Goal: Task Accomplishment & Management: Complete application form

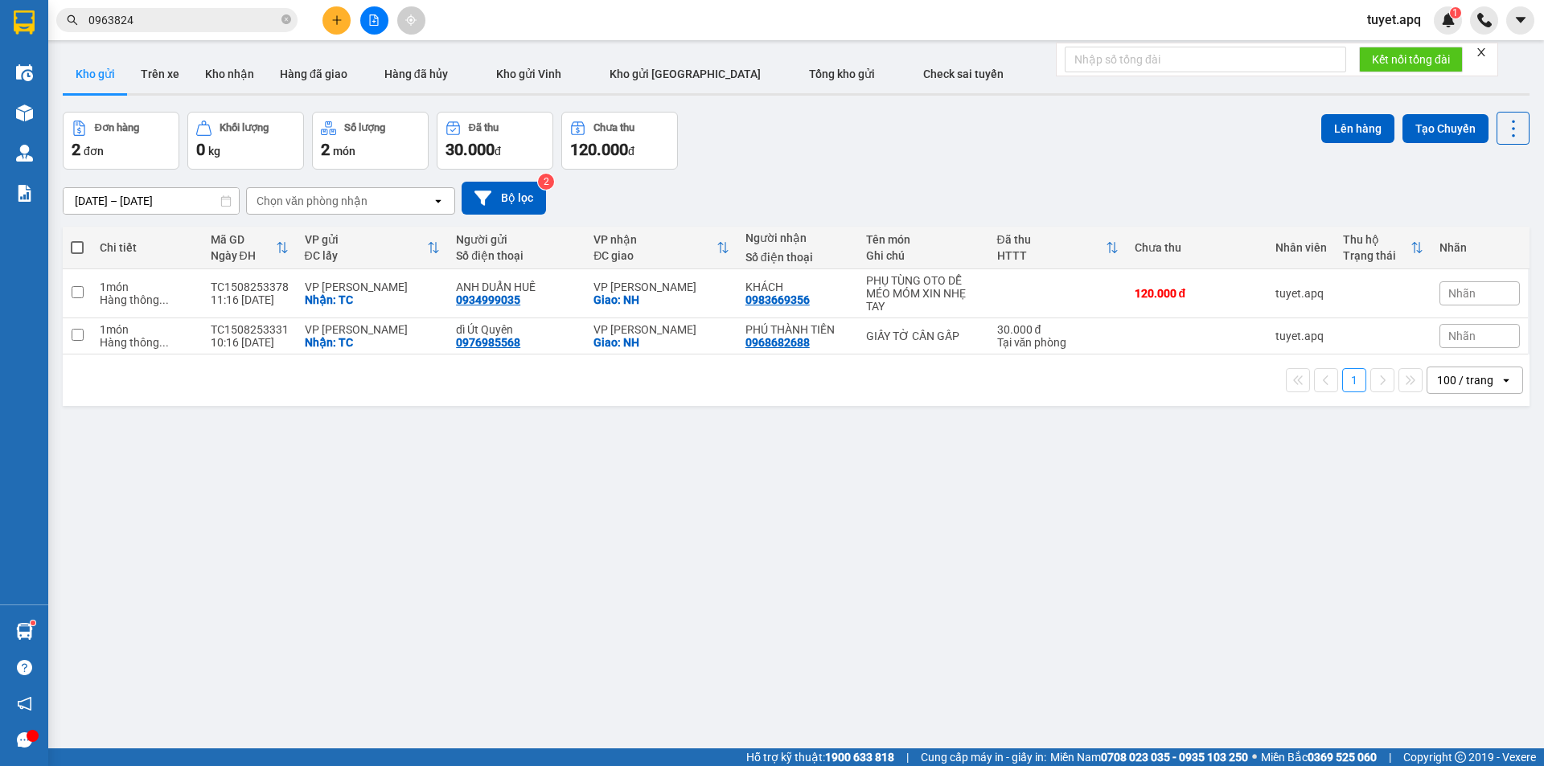
click at [77, 241] on span at bounding box center [77, 247] width 13 height 13
click at [77, 240] on input "checkbox" at bounding box center [77, 240] width 0 height 0
checkbox input "true"
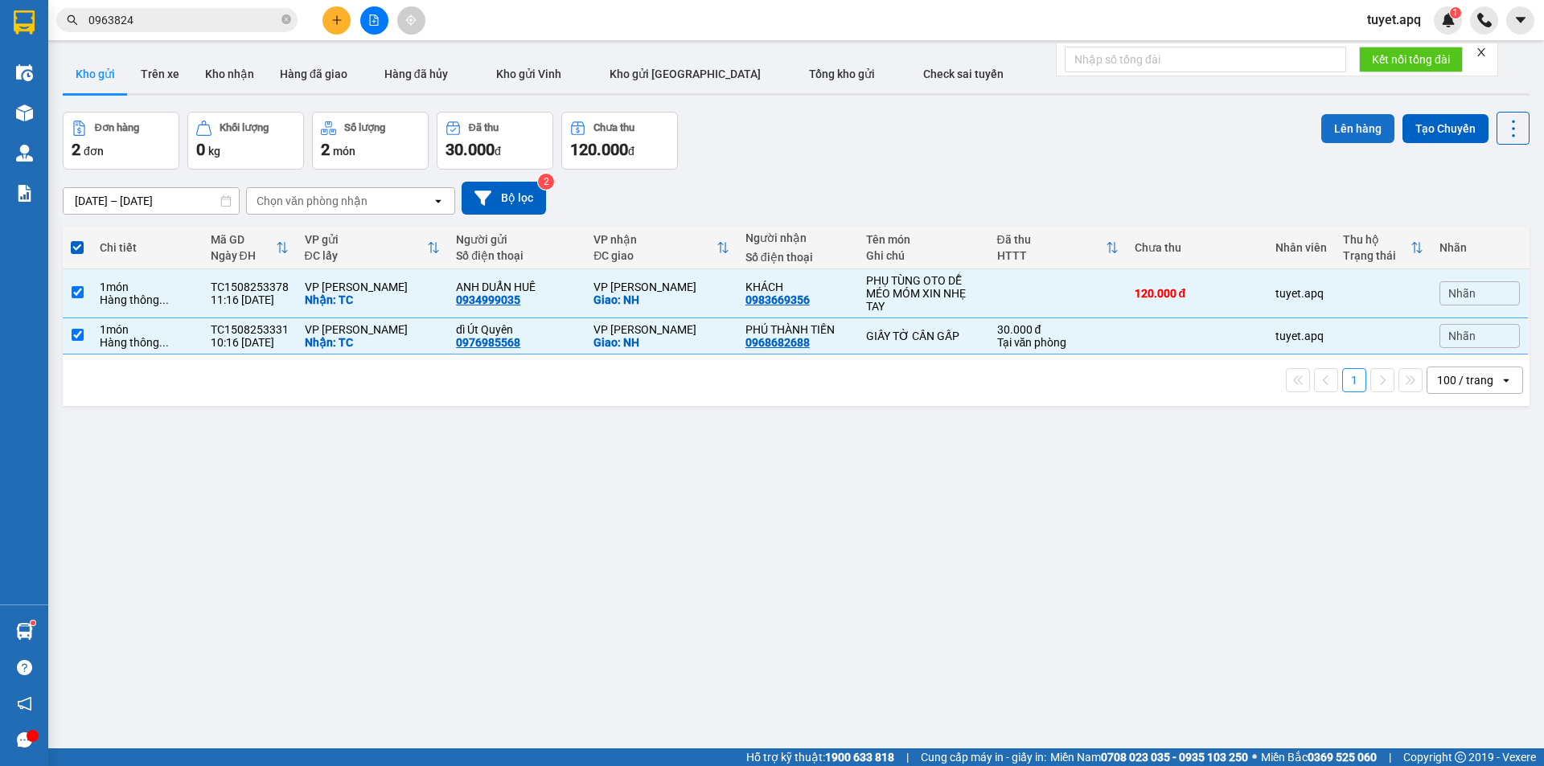
click at [1340, 131] on button "Lên hàng" at bounding box center [1357, 128] width 73 height 29
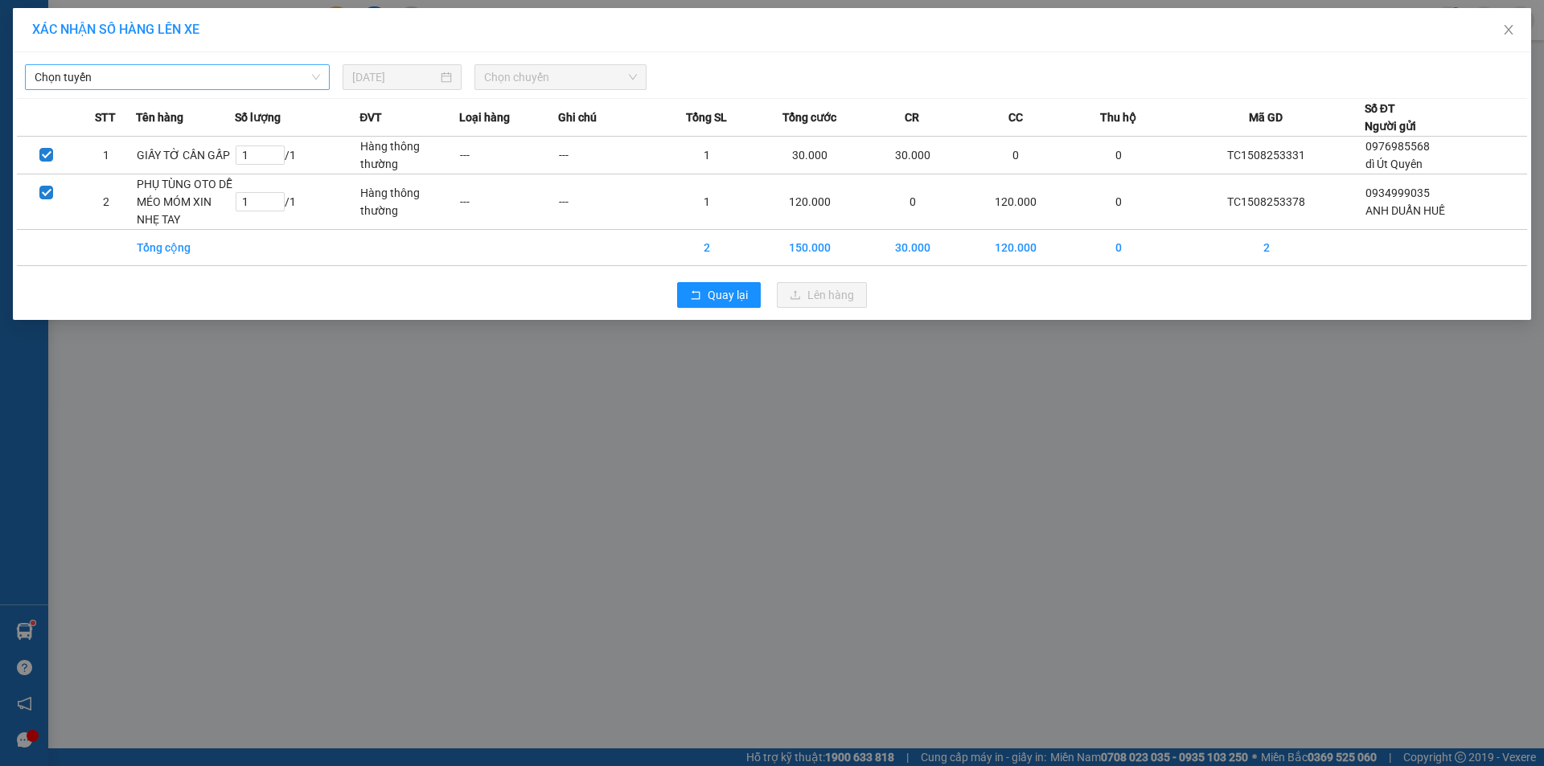
click at [164, 85] on span "Chọn tuyến" at bounding box center [178, 77] width 286 height 24
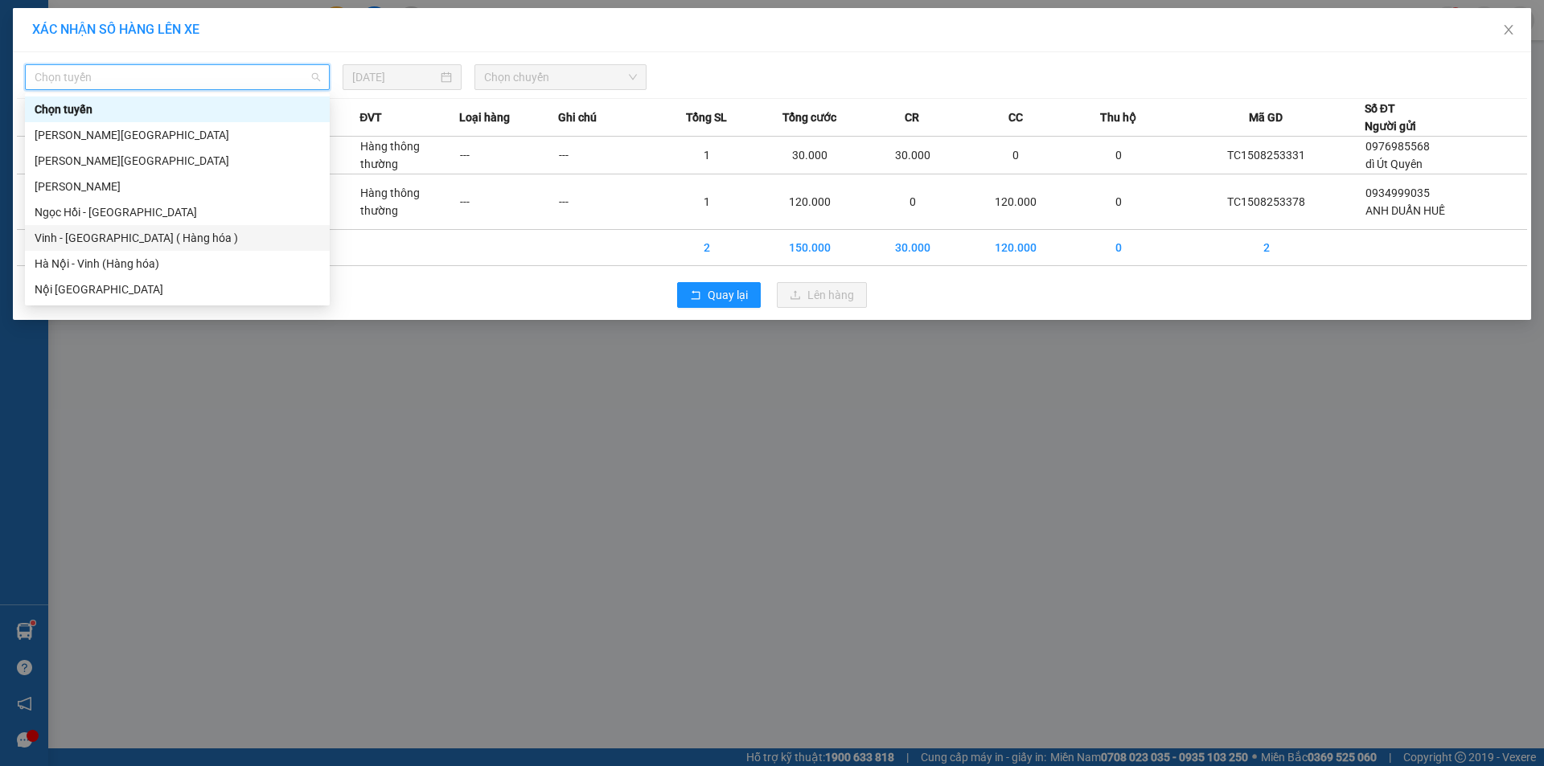
click at [109, 240] on div "Vinh - Hà Nội ( Hàng hóa )" at bounding box center [178, 238] width 286 height 18
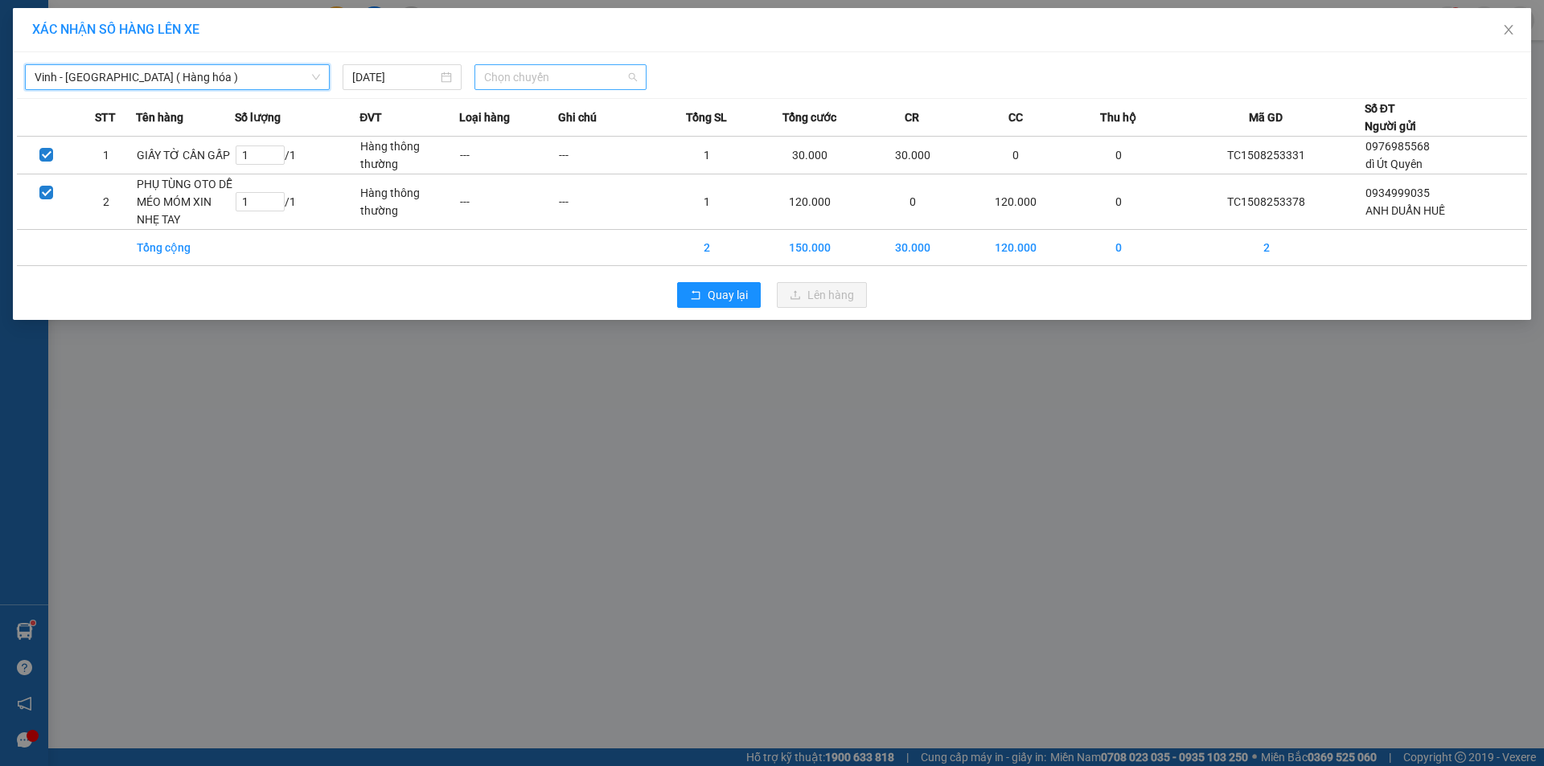
click at [549, 68] on span "Chọn chuyến" at bounding box center [560, 77] width 153 height 24
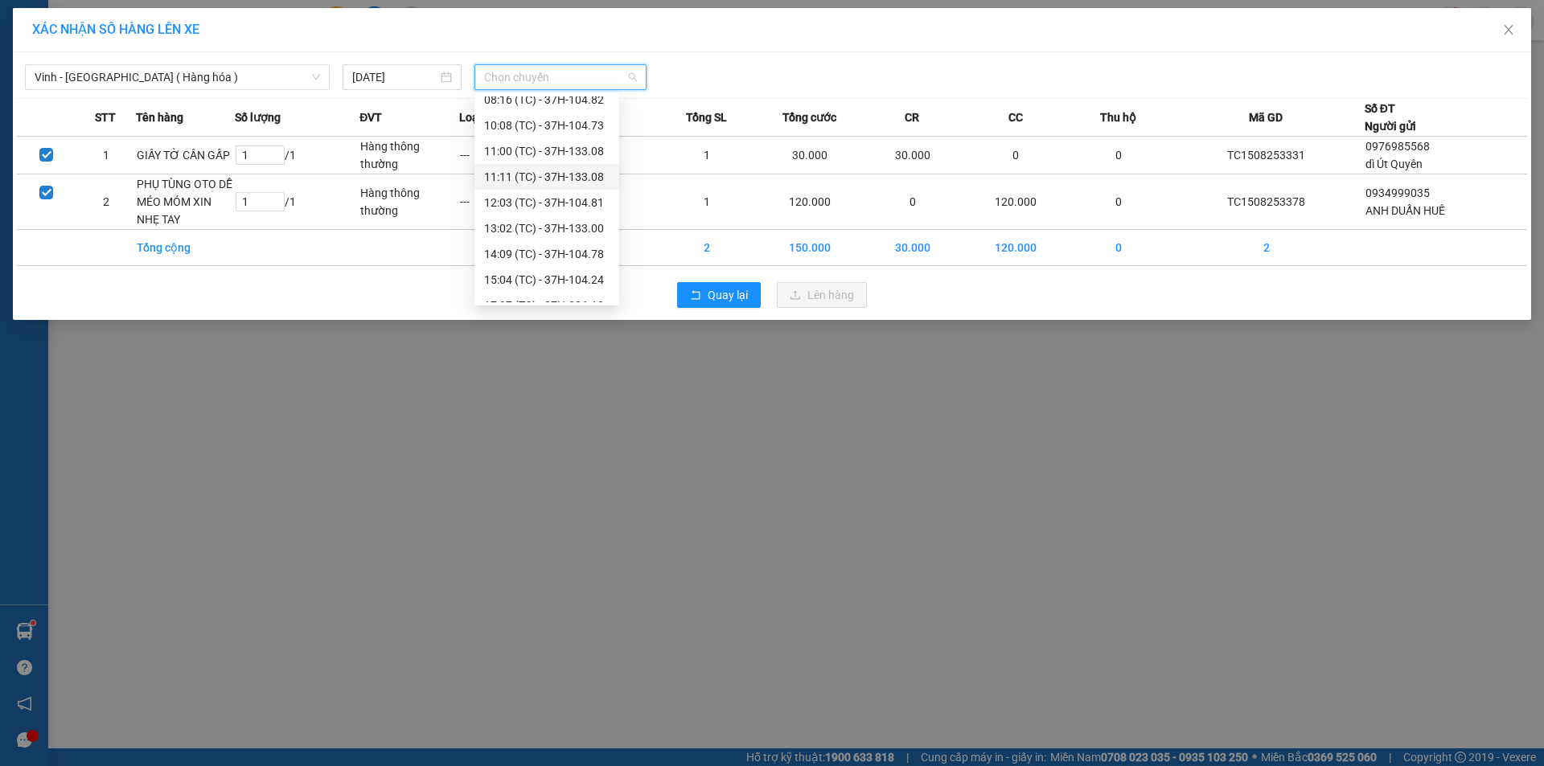
scroll to position [51, 0]
click at [577, 261] on div "15:04 (TC) - 37H-104.24" at bounding box center [546, 264] width 125 height 18
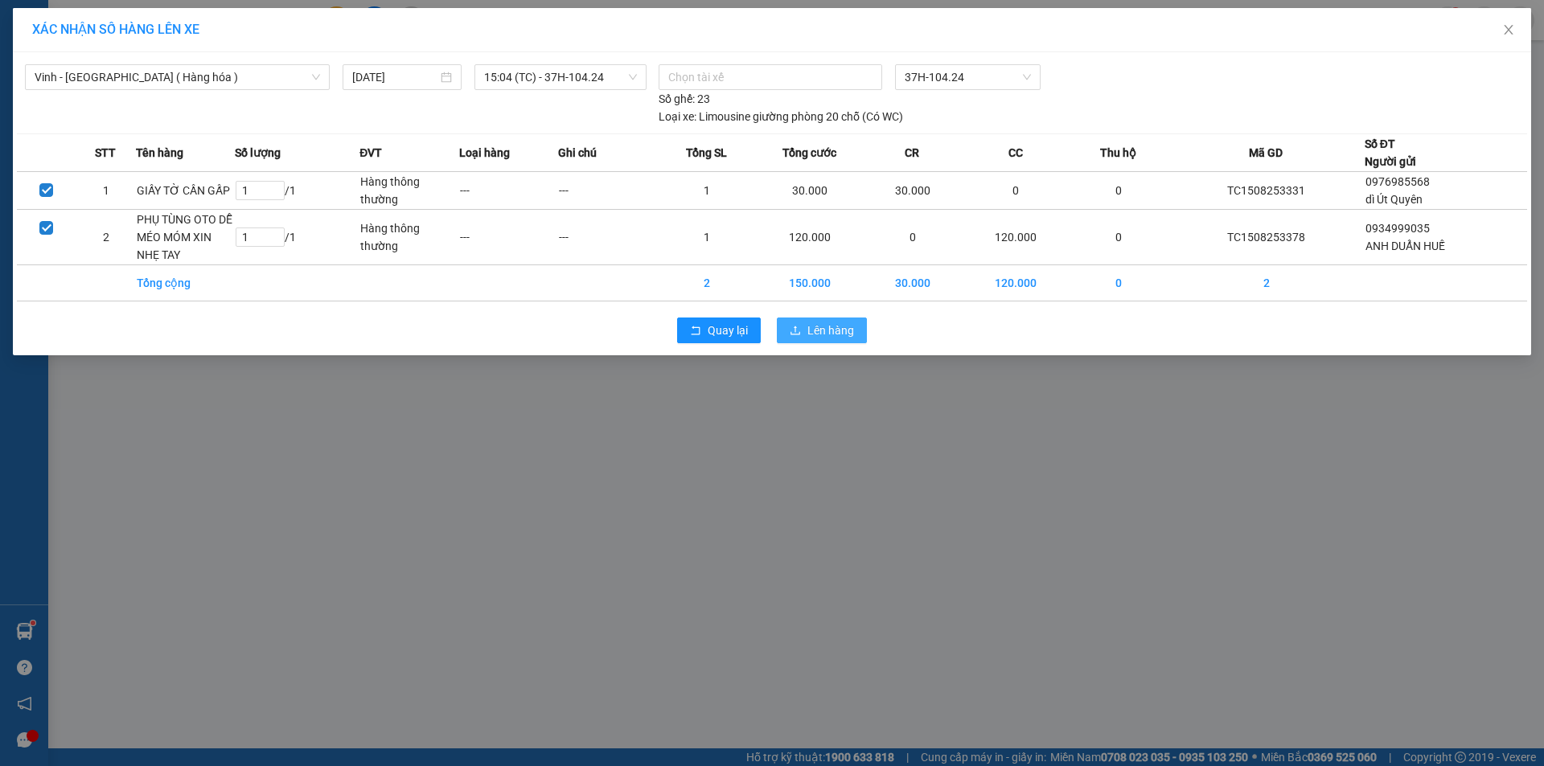
click at [818, 326] on span "Lên hàng" at bounding box center [830, 331] width 47 height 18
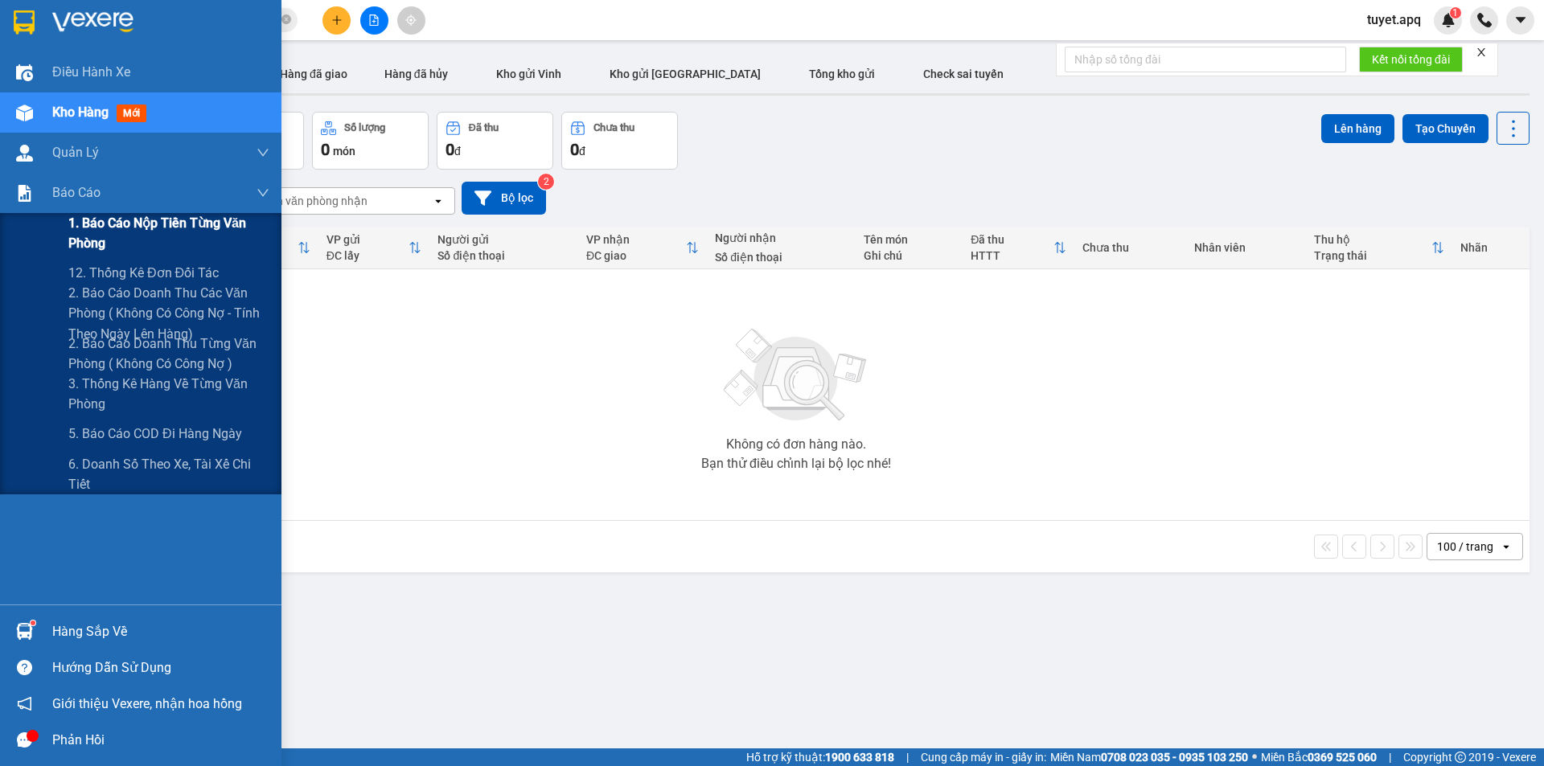
click at [141, 227] on span "1. Báo cáo nộp tiền từng văn phòng" at bounding box center [168, 233] width 201 height 40
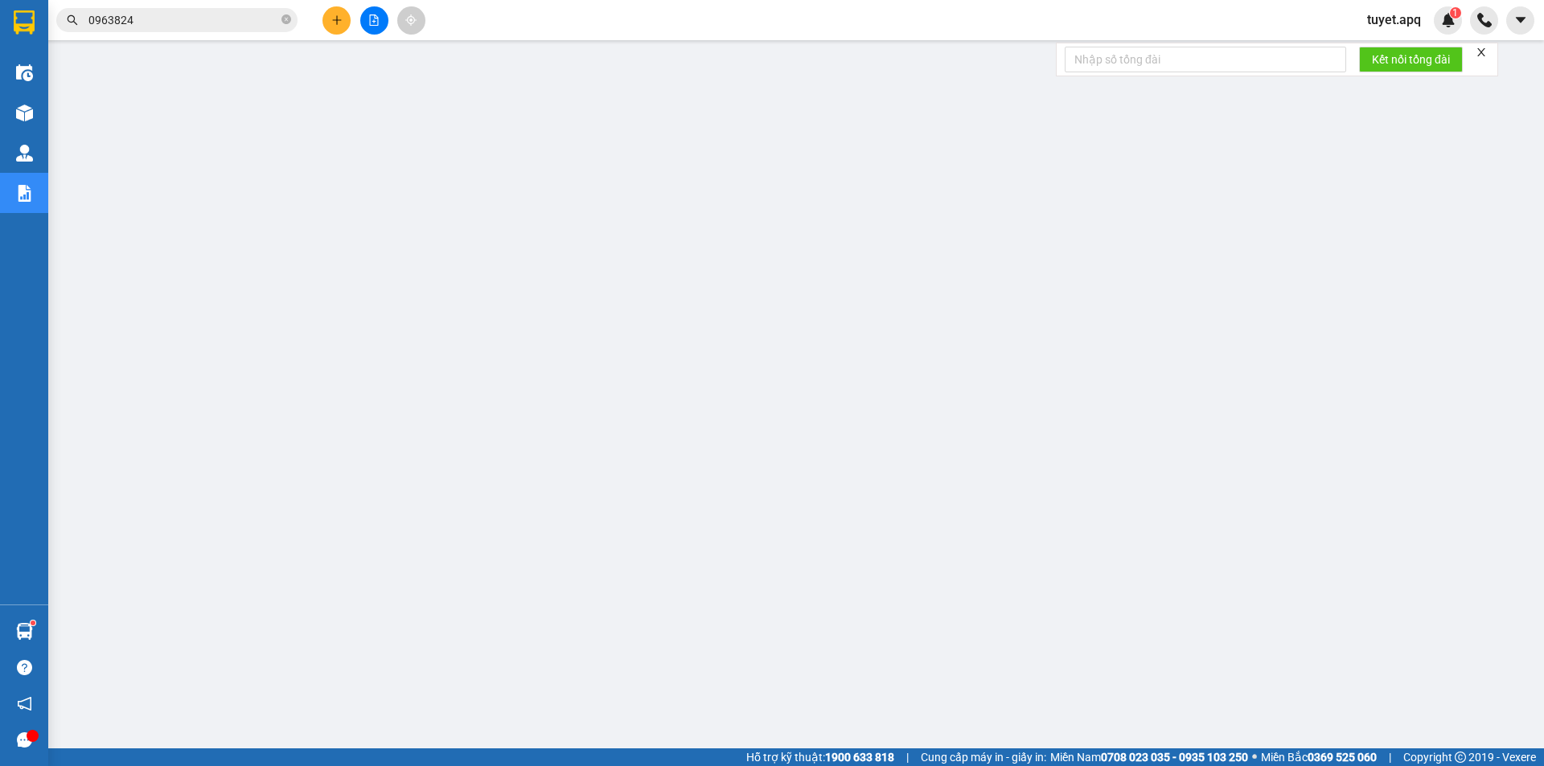
click at [172, 15] on input "0963824" at bounding box center [183, 20] width 190 height 18
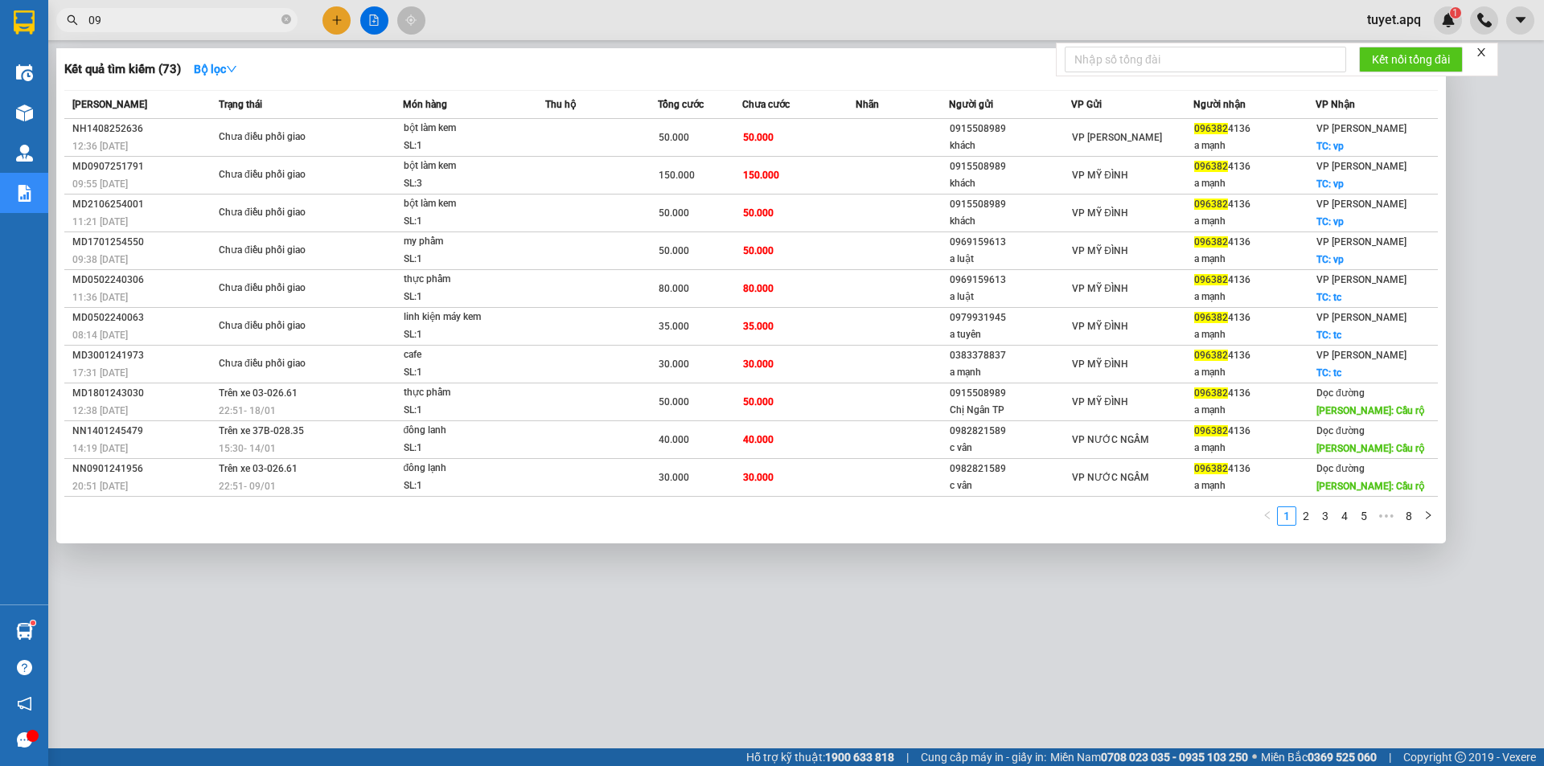
type input "0"
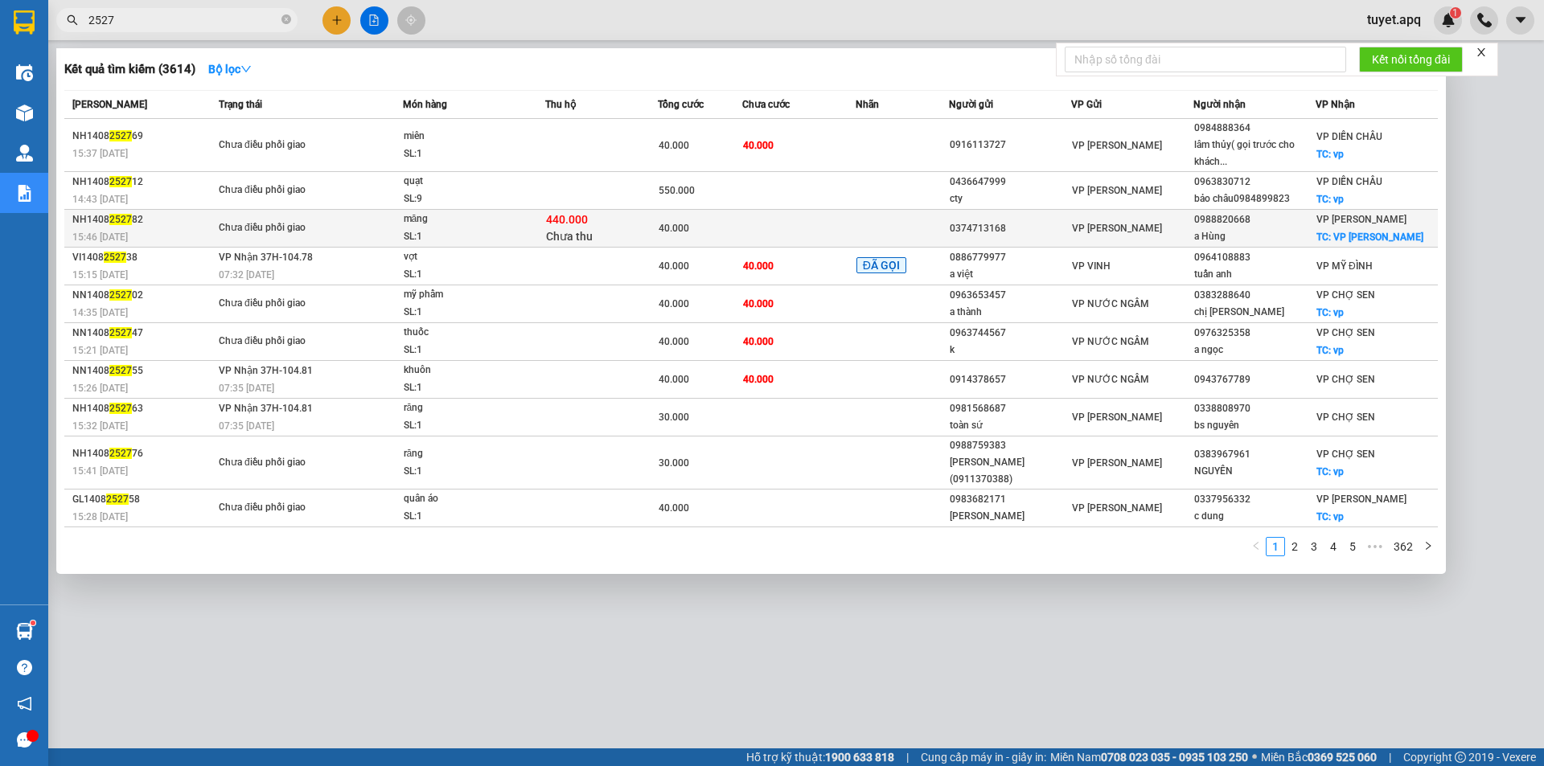
type input "2527"
click at [215, 233] on td "Chưa điều phối giao" at bounding box center [309, 229] width 188 height 38
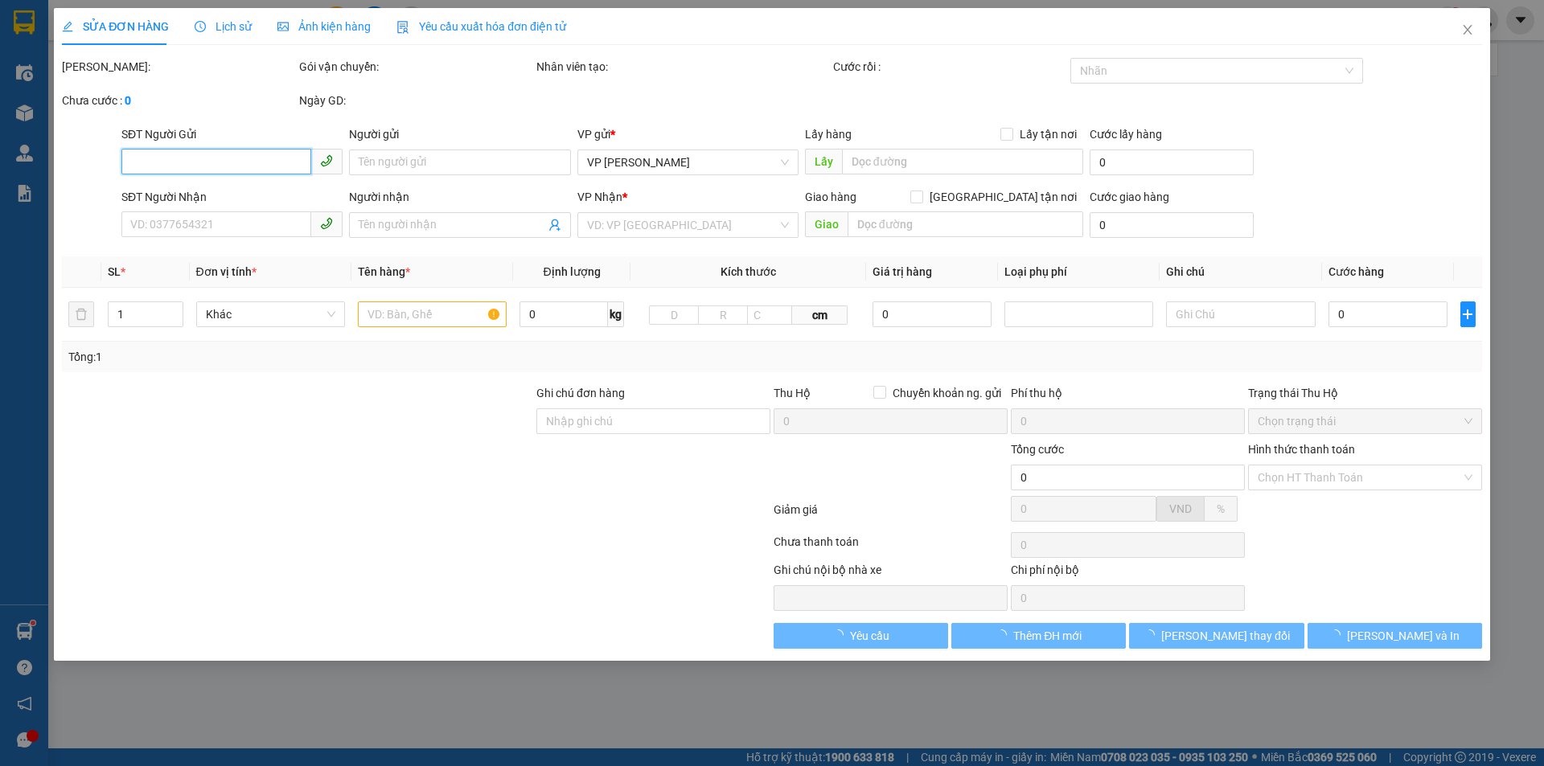
type input "0374713168"
type input "0988820668"
type input "a Hùng"
checkbox input "true"
type input "VP Thanh Chương"
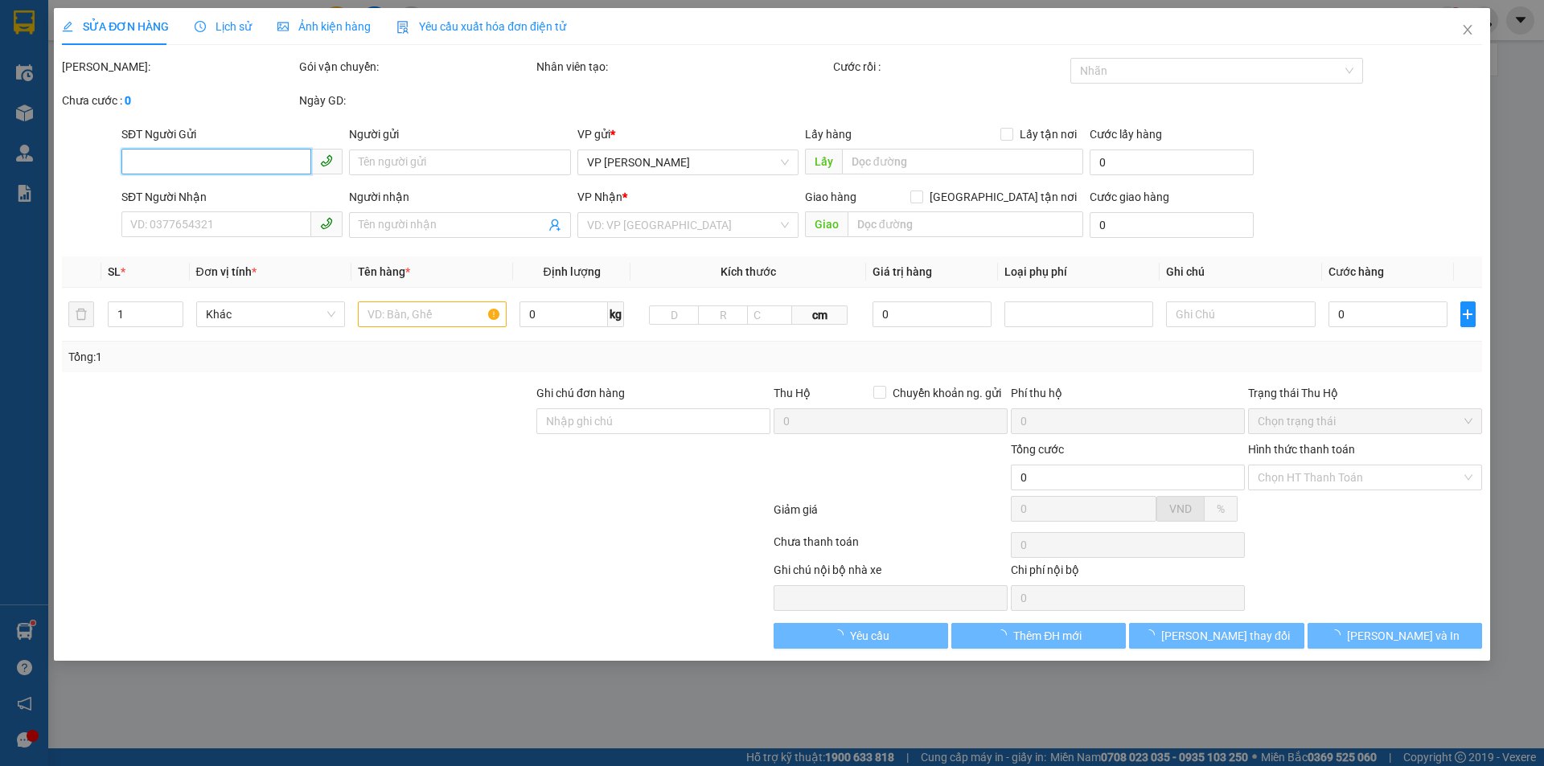
type input "40.000"
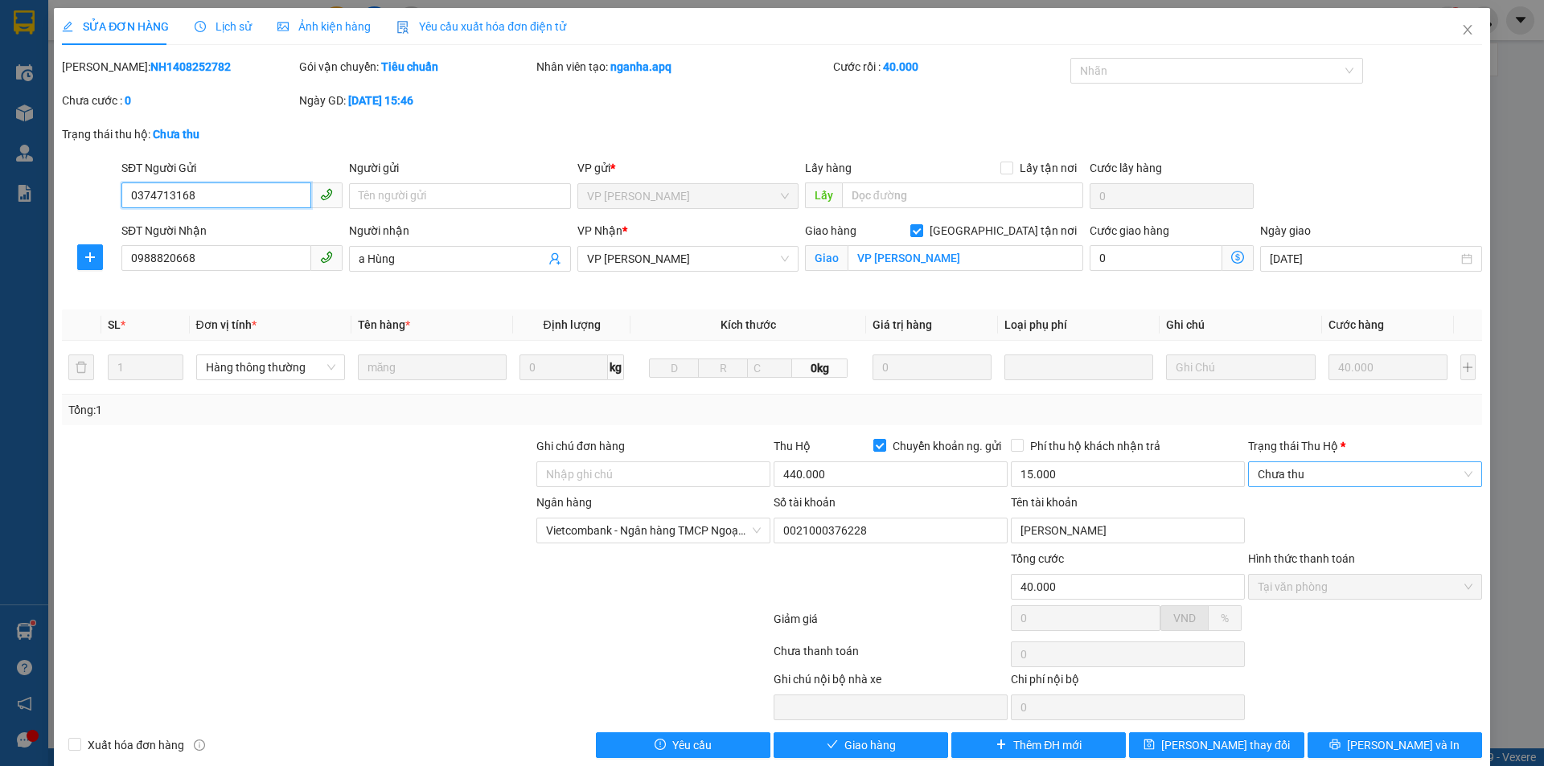
click at [1307, 479] on span "Chưa thu" at bounding box center [1365, 474] width 215 height 24
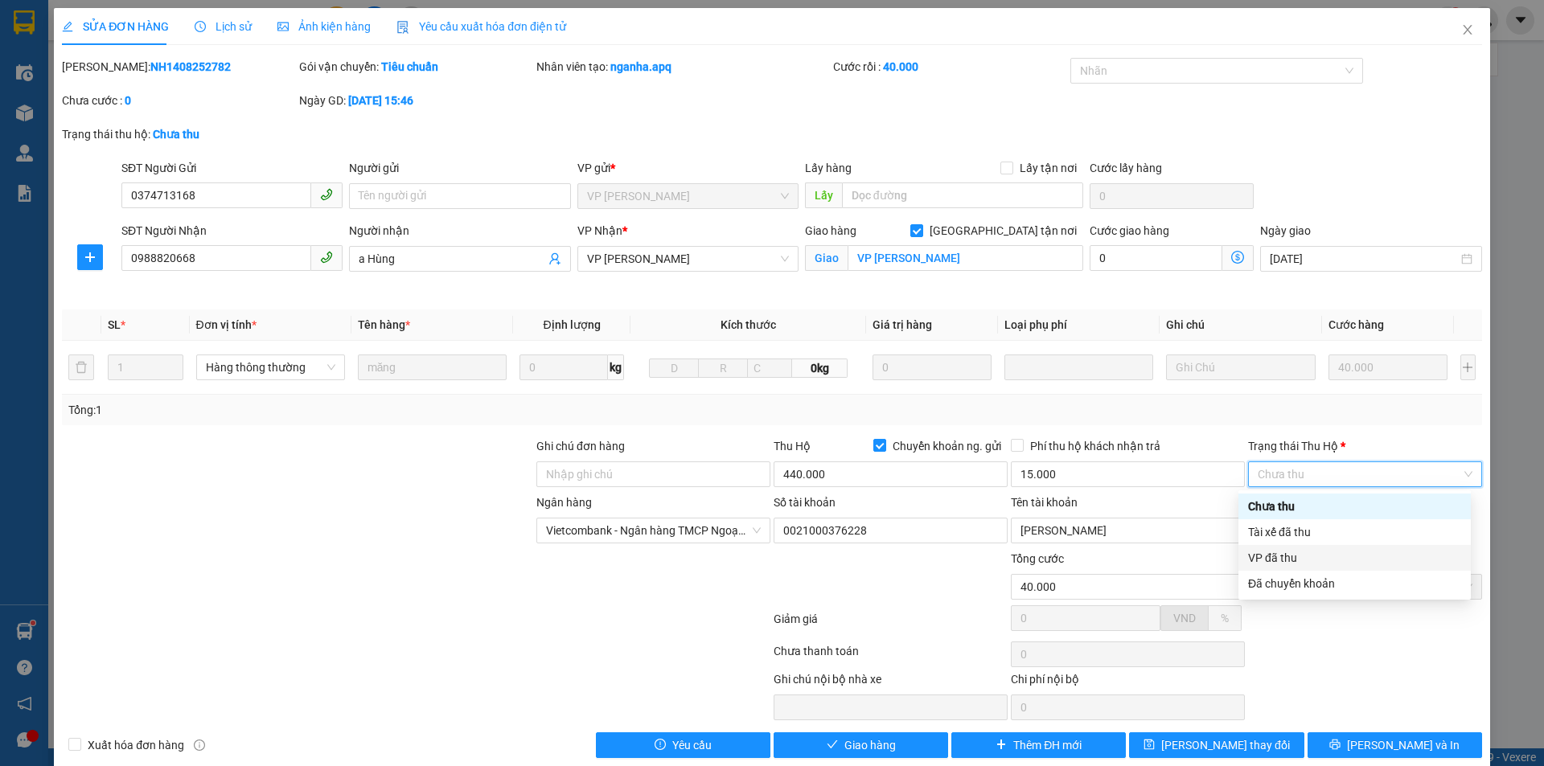
click at [1292, 563] on div "VP đã thu" at bounding box center [1354, 558] width 213 height 18
click at [1301, 585] on span "Tại văn phòng" at bounding box center [1365, 587] width 215 height 24
click at [1310, 596] on span "Tại văn phòng" at bounding box center [1365, 587] width 215 height 24
click at [1343, 593] on span "Tại văn phòng" at bounding box center [1365, 587] width 215 height 24
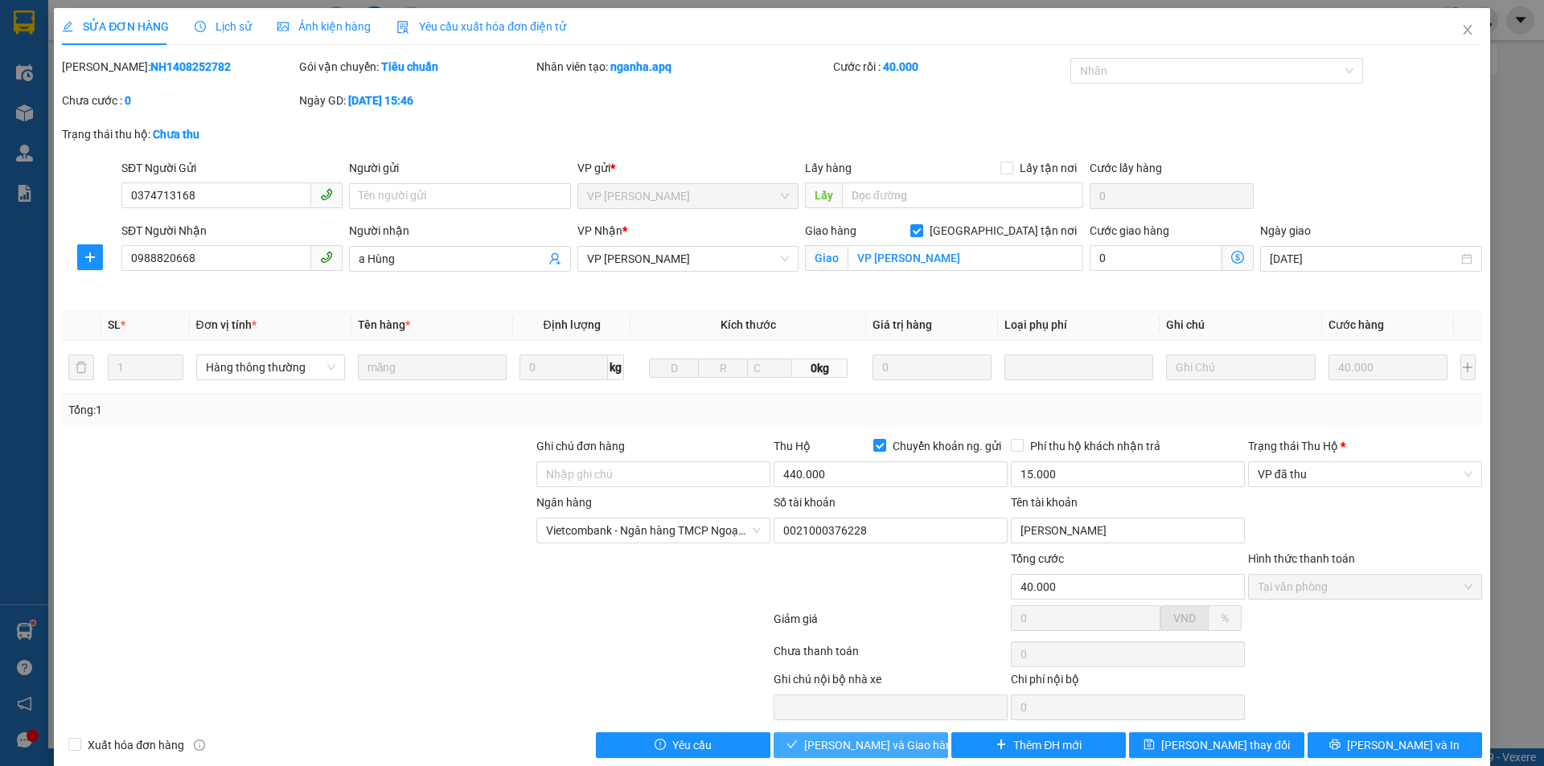
click at [845, 750] on span "Lưu và Giao hàng" at bounding box center [881, 746] width 154 height 18
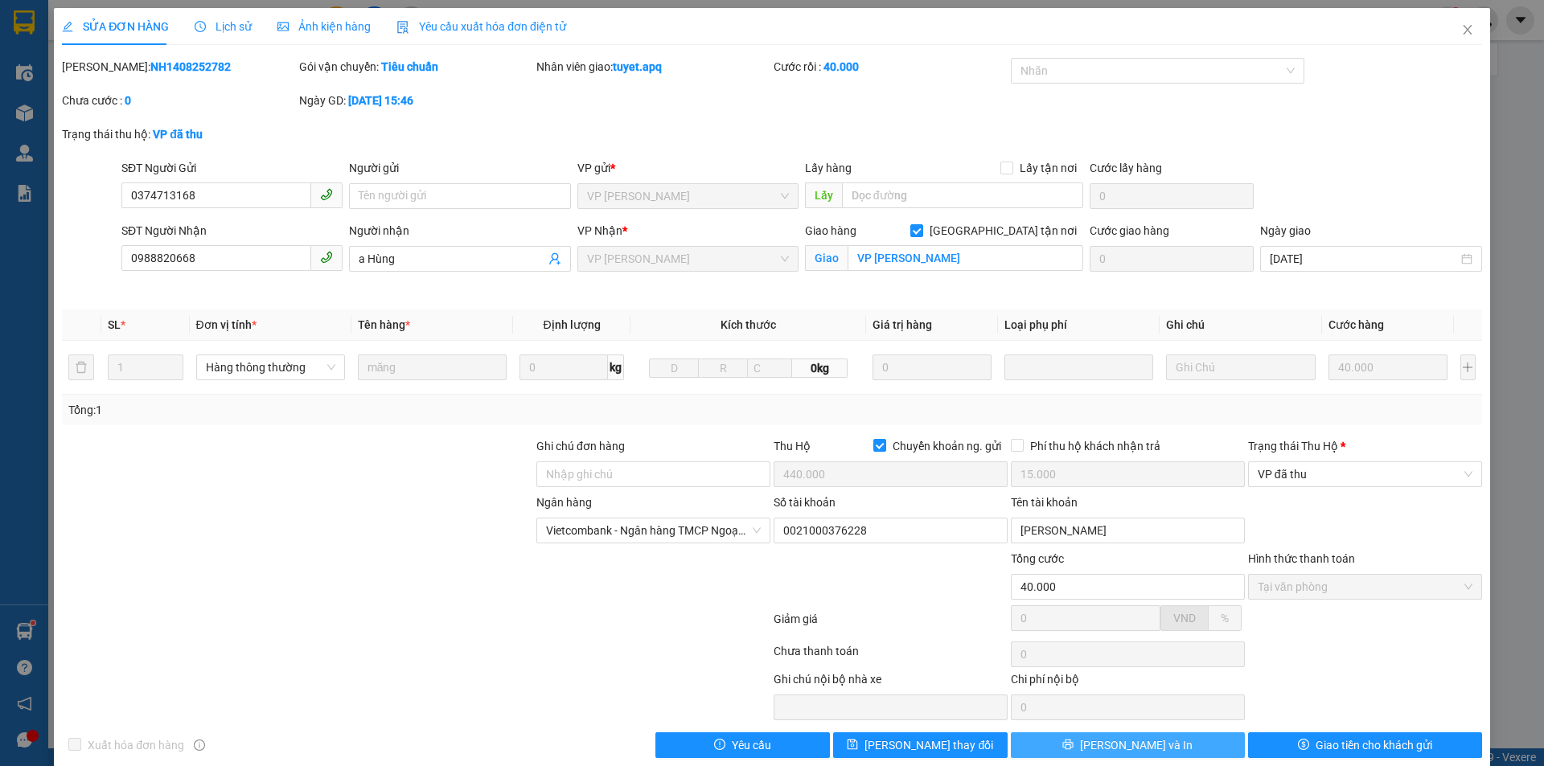
click at [1120, 747] on span "Lưu và In" at bounding box center [1136, 746] width 113 height 18
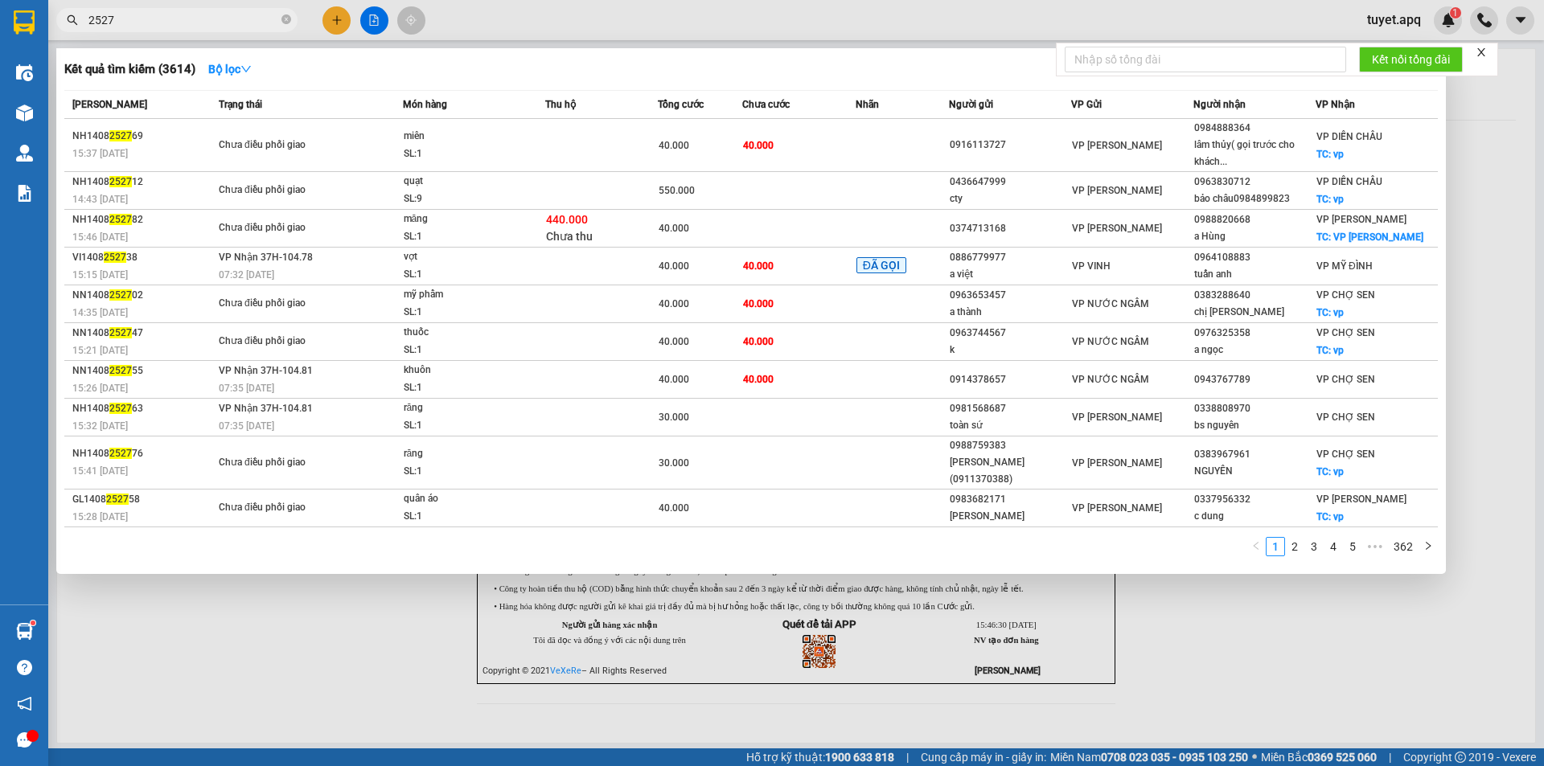
drag, startPoint x: 132, startPoint y: 23, endPoint x: 31, endPoint y: 60, distance: 108.2
click at [31, 60] on section "Kết quả tìm kiếm ( 3614 ) Bộ lọc Mã ĐH Trạng thái Món hàng Thu hộ Tổng cước Chư…" at bounding box center [772, 383] width 1544 height 766
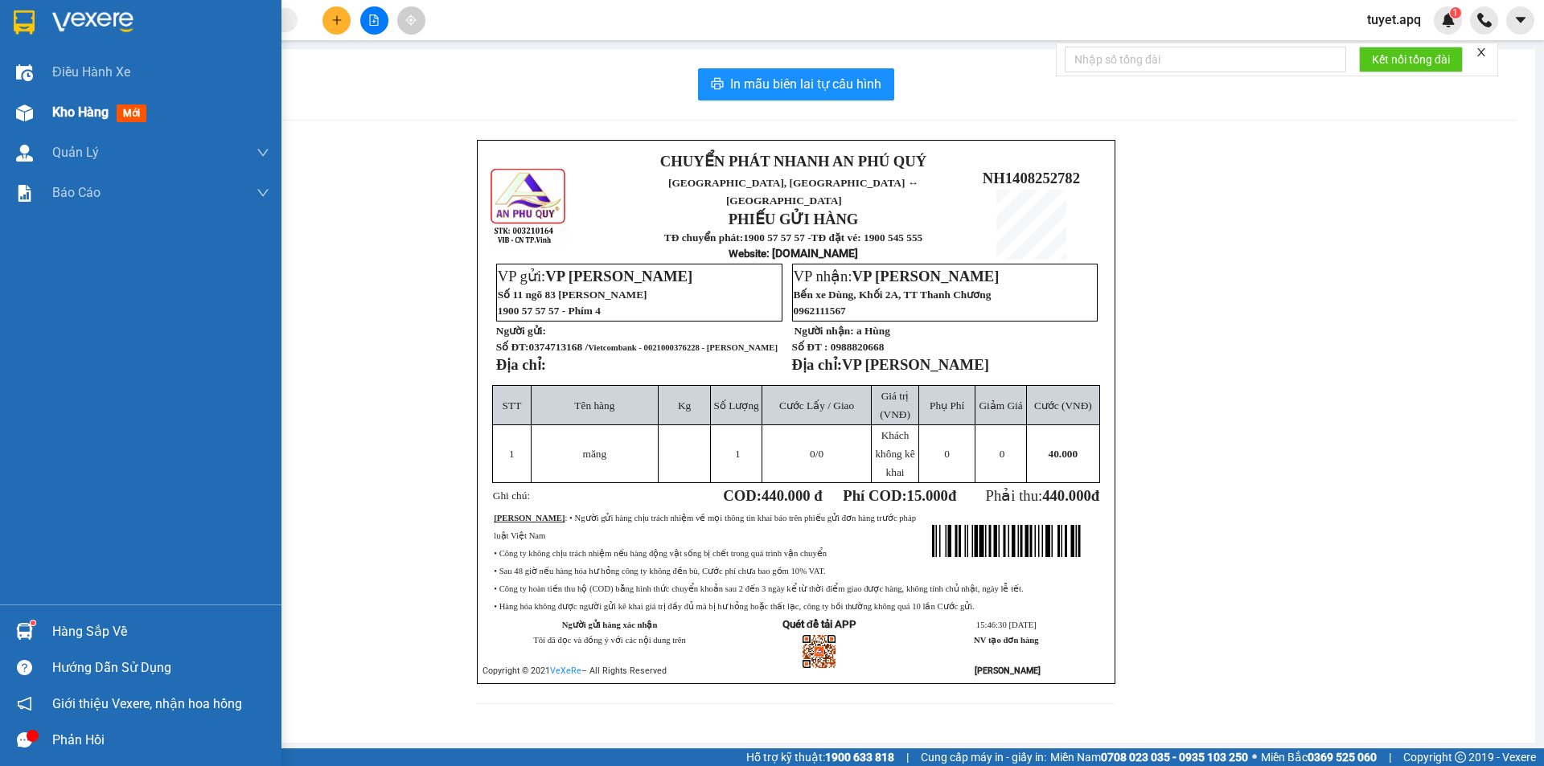
click at [47, 112] on div "Kho hàng mới" at bounding box center [140, 112] width 281 height 40
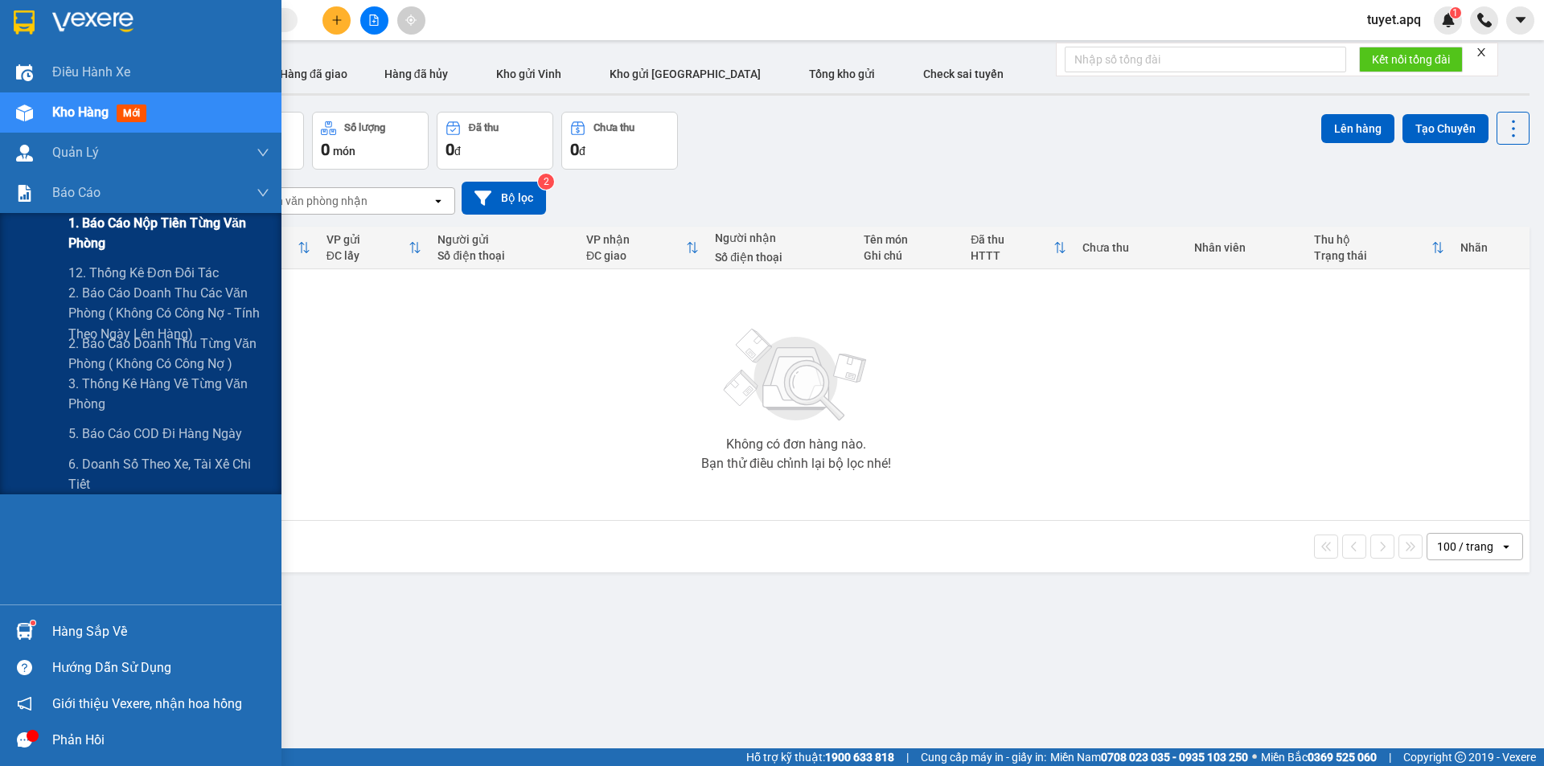
click at [131, 220] on span "1. Báo cáo nộp tiền từng văn phòng" at bounding box center [168, 233] width 201 height 40
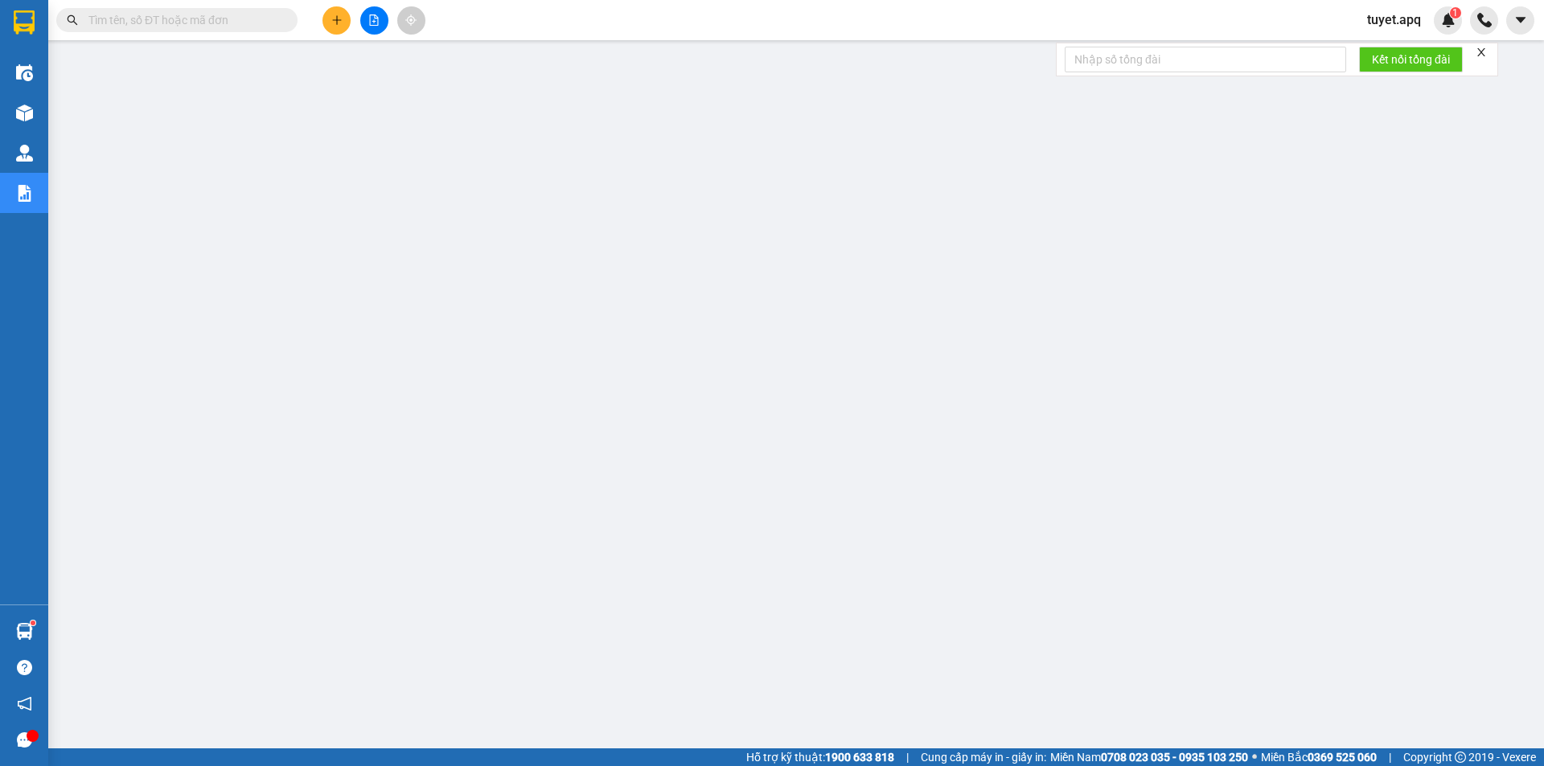
click at [1391, 20] on span "tuyet.apq" at bounding box center [1394, 20] width 80 height 20
click at [1387, 52] on span "Đăng xuất" at bounding box center [1413, 50] width 68 height 18
